Goal: Task Accomplishment & Management: Manage account settings

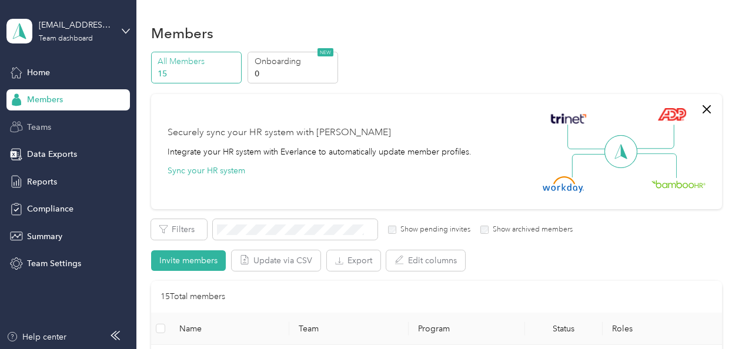
click at [44, 126] on span "Teams" at bounding box center [39, 127] width 24 height 12
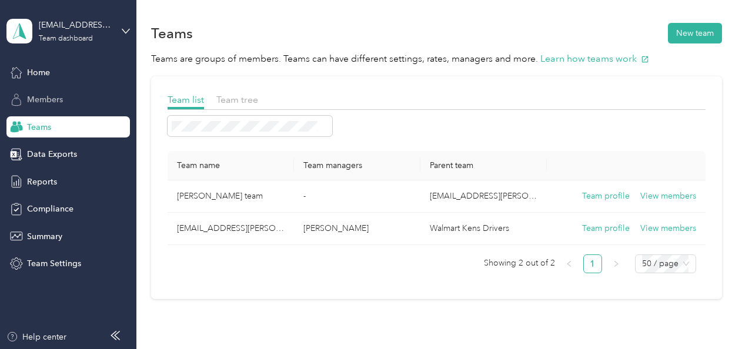
click at [65, 101] on div "Members" at bounding box center [68, 99] width 124 height 21
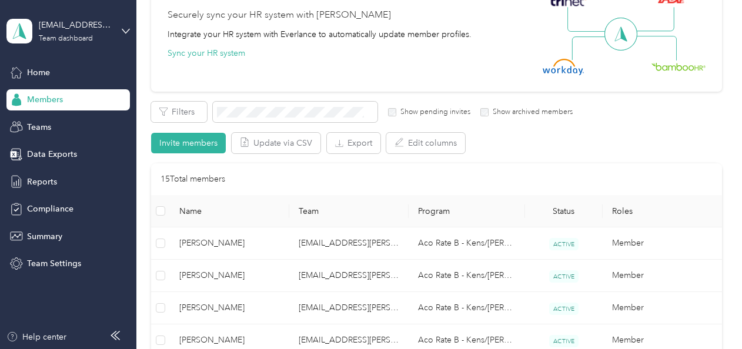
scroll to position [235, 0]
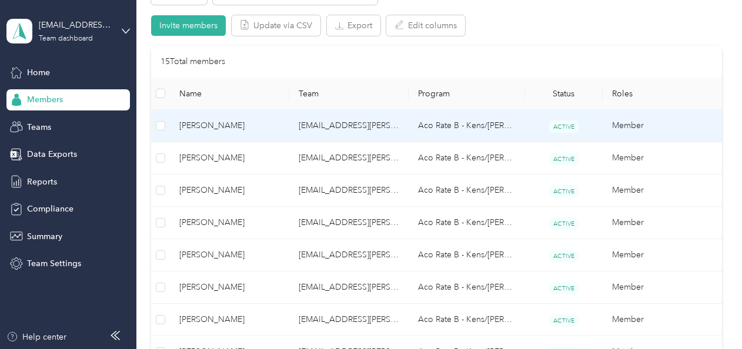
click at [231, 126] on span "[PERSON_NAME]" at bounding box center [229, 125] width 101 height 13
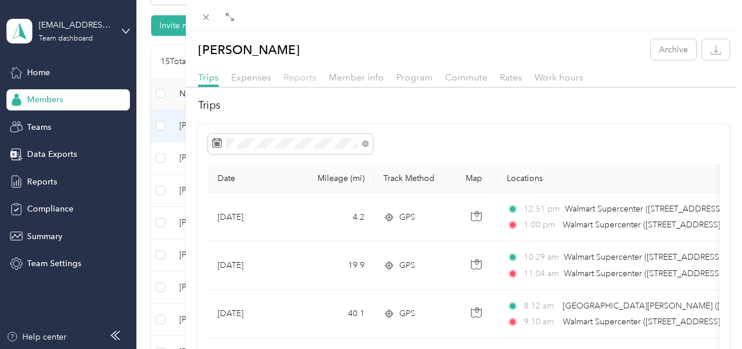
click at [303, 75] on span "Reports" at bounding box center [299, 77] width 33 height 11
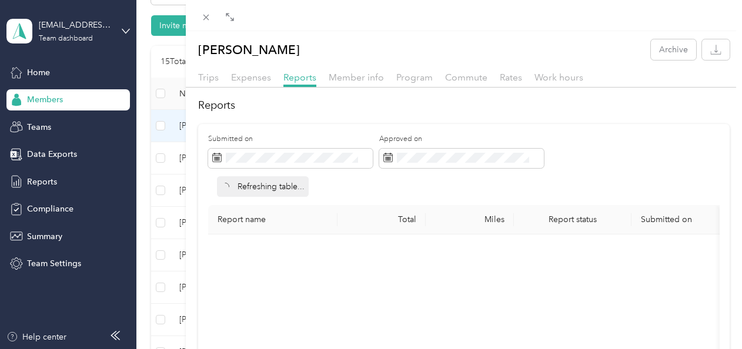
scroll to position [59, 0]
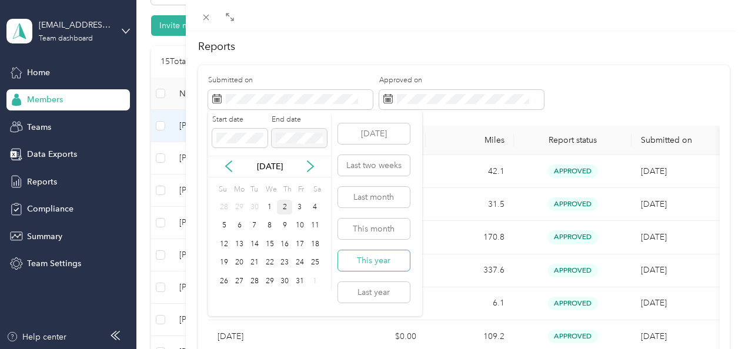
click at [386, 264] on button "This year" at bounding box center [374, 261] width 72 height 21
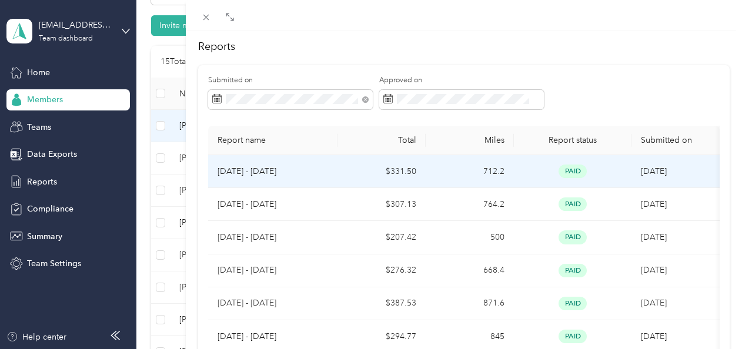
scroll to position [118, 0]
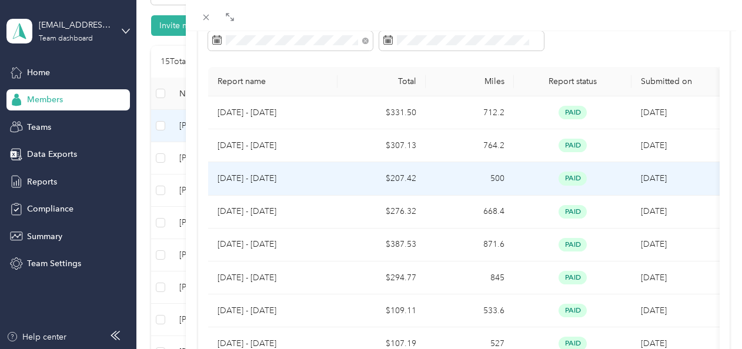
click at [442, 179] on td "500" at bounding box center [470, 178] width 88 height 33
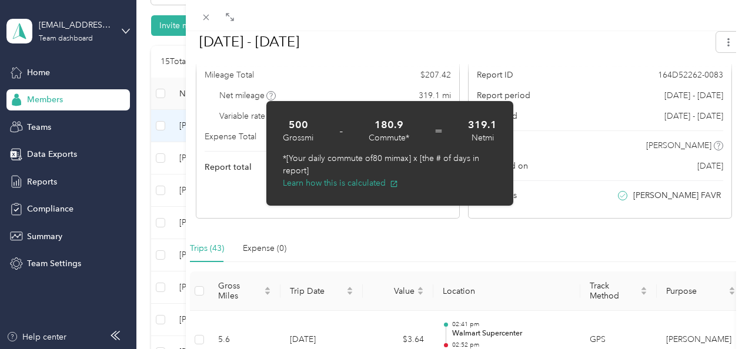
click at [242, 188] on div "Report Summary Mileage Total $ 207.42 Net mileage 319.1 mi Variable rate $ 0.65…" at bounding box center [328, 125] width 264 height 188
click at [351, 121] on div "500 Gross mi - 180.9 Commute* = 319.1 Net mi" at bounding box center [390, 131] width 214 height 27
click at [342, 80] on div "Mileage Total $ 207.42" at bounding box center [328, 75] width 246 height 12
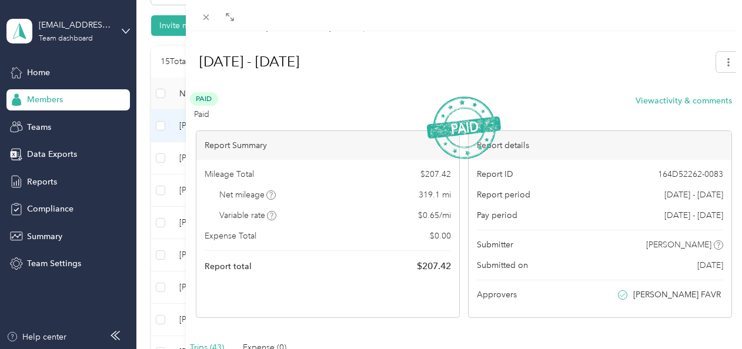
scroll to position [0, 0]
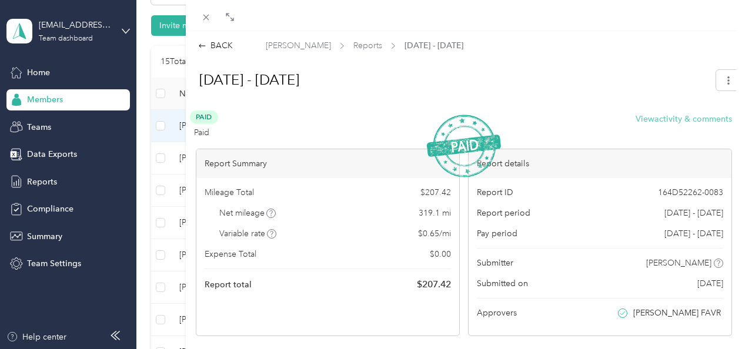
click at [680, 118] on button "View activity & comments" at bounding box center [684, 119] width 96 height 12
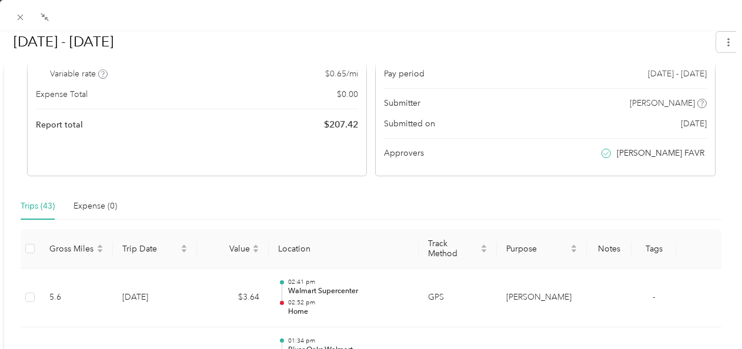
scroll to position [118, 0]
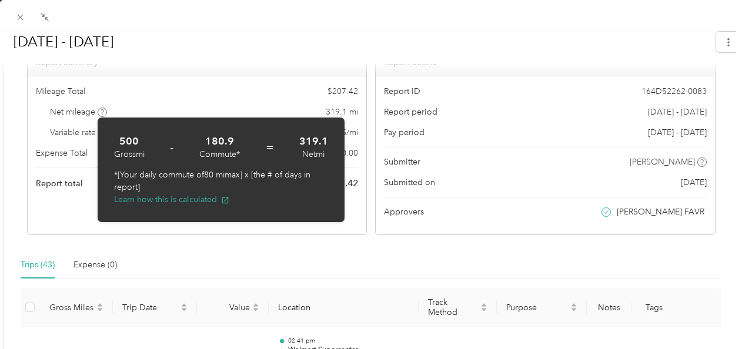
click at [186, 106] on div "Net mileage 319.1 mi" at bounding box center [197, 112] width 323 height 12
click at [87, 134] on span "Variable rate" at bounding box center [79, 132] width 58 height 12
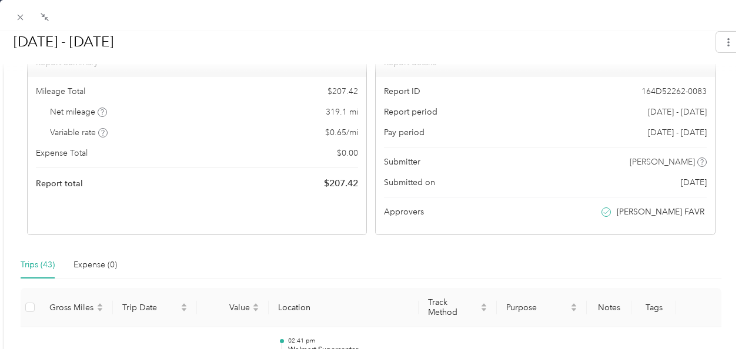
scroll to position [0, 0]
